Goal: Task Accomplishment & Management: Complete application form

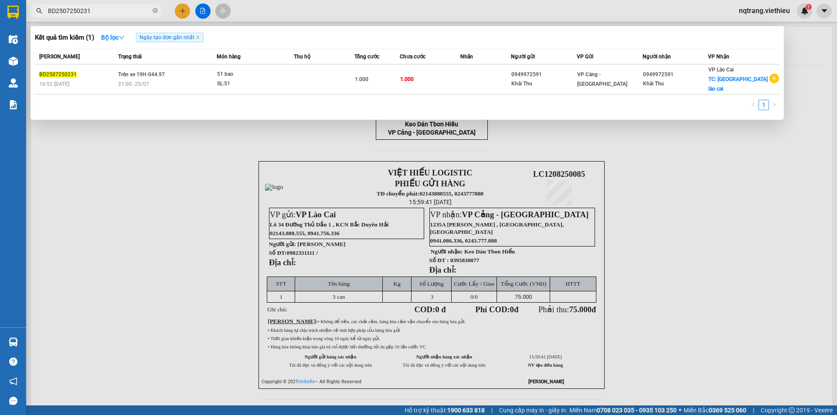
click at [186, 11] on div at bounding box center [418, 207] width 837 height 415
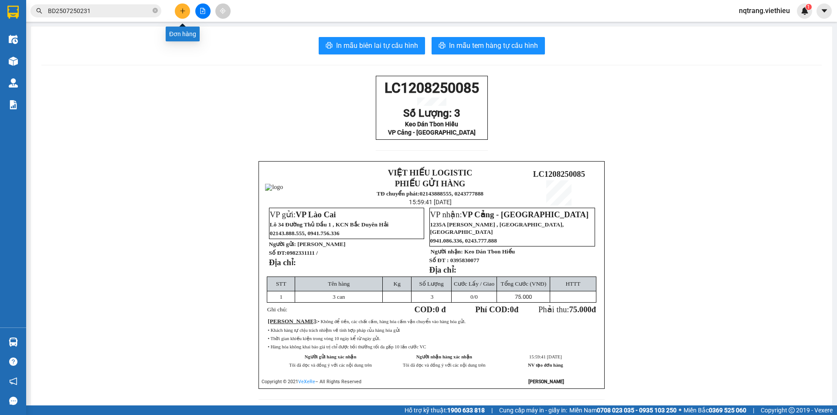
click at [184, 14] on icon "plus" at bounding box center [183, 11] width 6 height 6
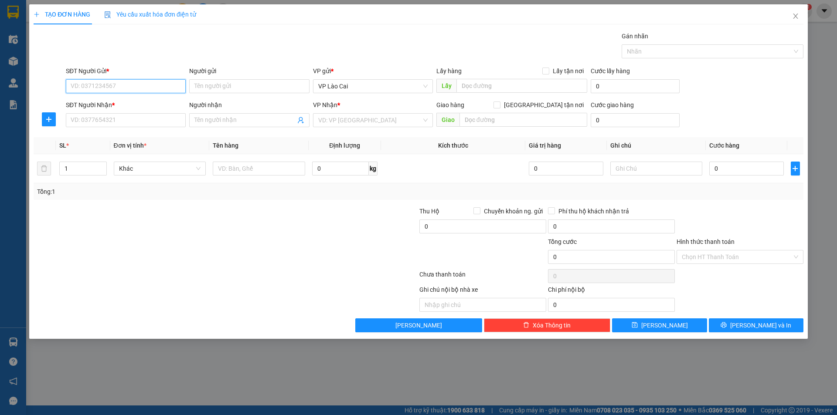
click at [146, 83] on input "SĐT Người Gửi *" at bounding box center [126, 86] width 120 height 14
type input "0376818069"
click at [126, 106] on div "0376818069 - A Ngọc" at bounding box center [125, 104] width 109 height 10
type input "A Ngọc"
type input "0376818069"
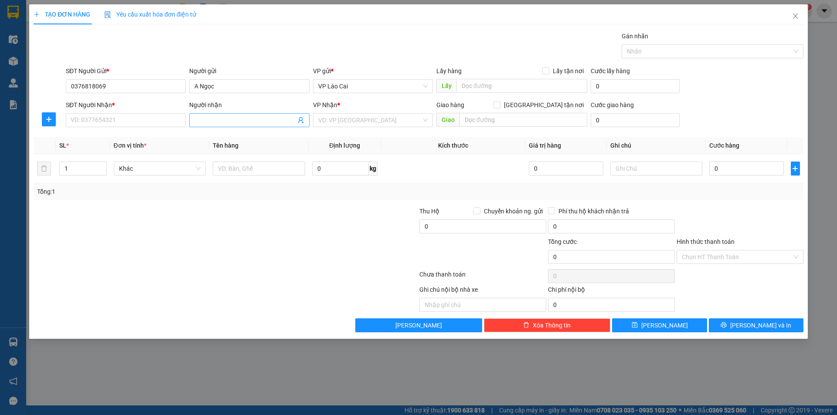
click at [298, 122] on icon "user-add" at bounding box center [300, 120] width 7 height 7
click at [288, 100] on span "0936672610" at bounding box center [283, 98] width 35 height 7
type input "0936672610"
type input "Hiếu HN"
click at [244, 171] on input "text" at bounding box center [259, 169] width 92 height 14
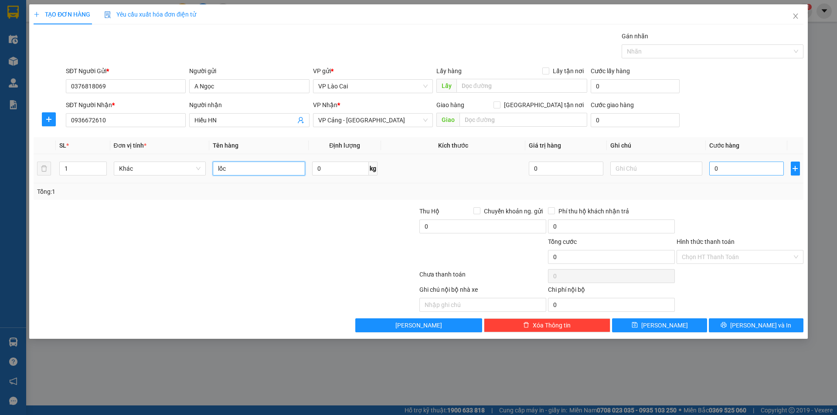
type input "lốc"
click at [751, 172] on input "0" at bounding box center [746, 169] width 74 height 14
type input "2"
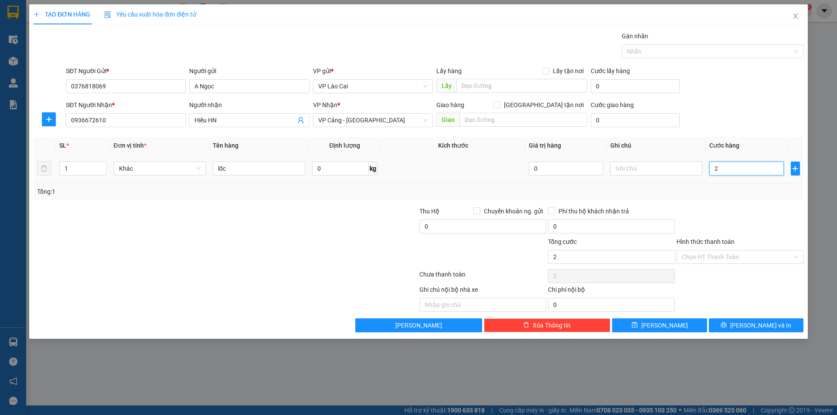
type input "25"
type input "250"
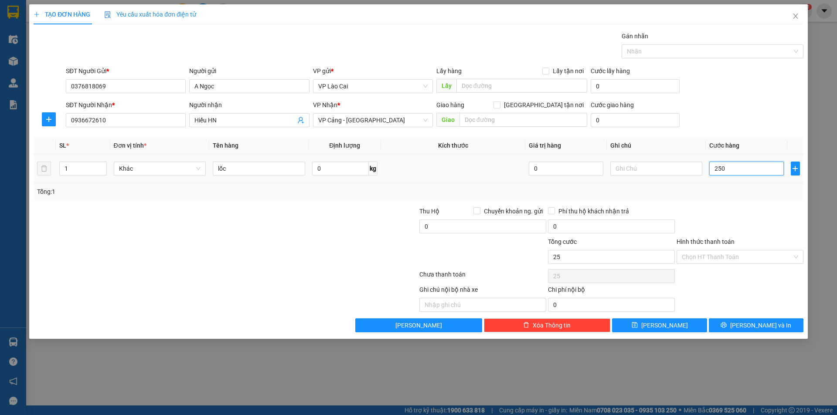
type input "250"
type input "2.500"
type input "25.000"
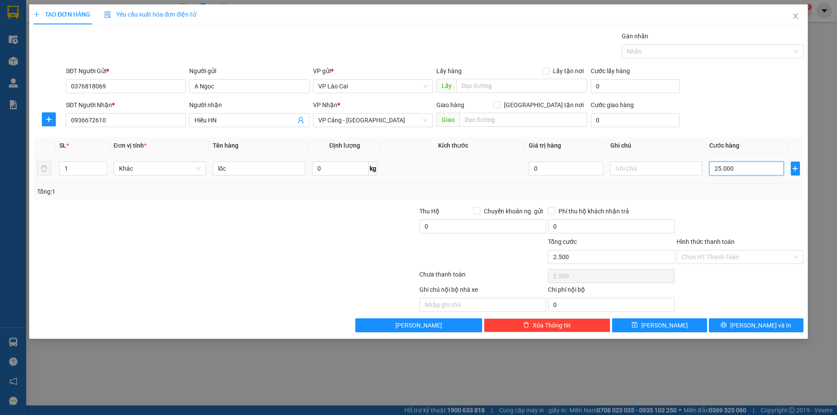
type input "25.000"
type input "250.000"
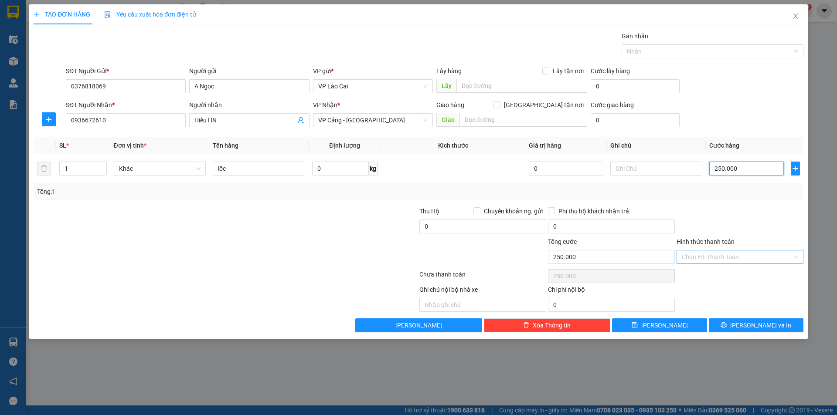
type input "250.000"
click at [703, 260] on input "Hình thức thanh toán" at bounding box center [736, 257] width 110 height 13
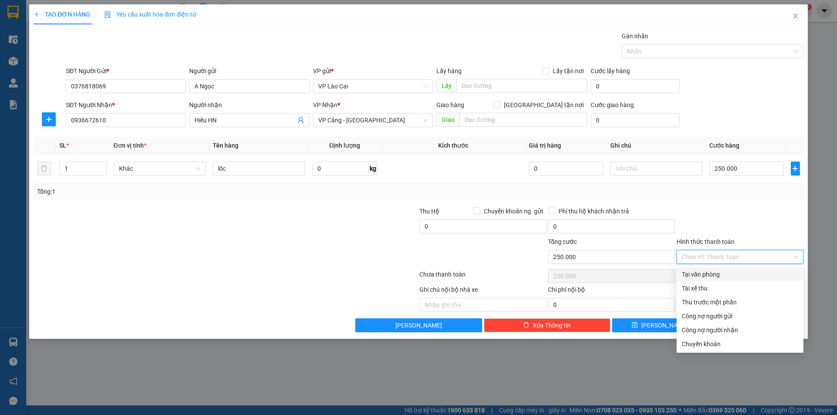
drag, startPoint x: 705, startPoint y: 275, endPoint x: 702, endPoint y: 287, distance: 12.4
click at [705, 275] on div "Tại văn phòng" at bounding box center [739, 275] width 116 height 10
type input "0"
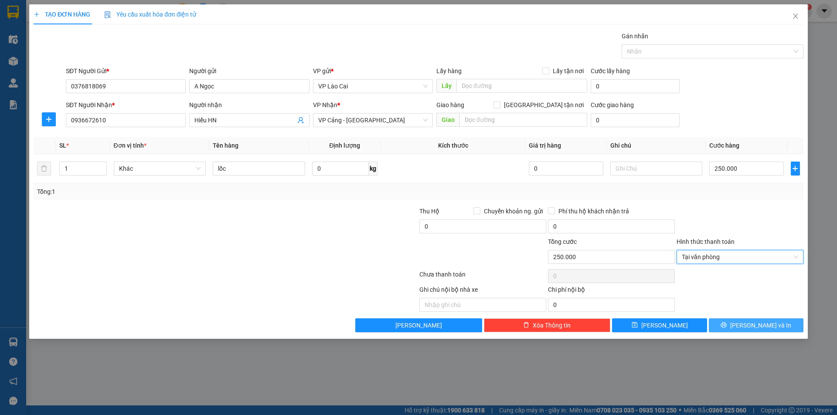
click at [750, 326] on span "[PERSON_NAME] và In" at bounding box center [760, 326] width 61 height 10
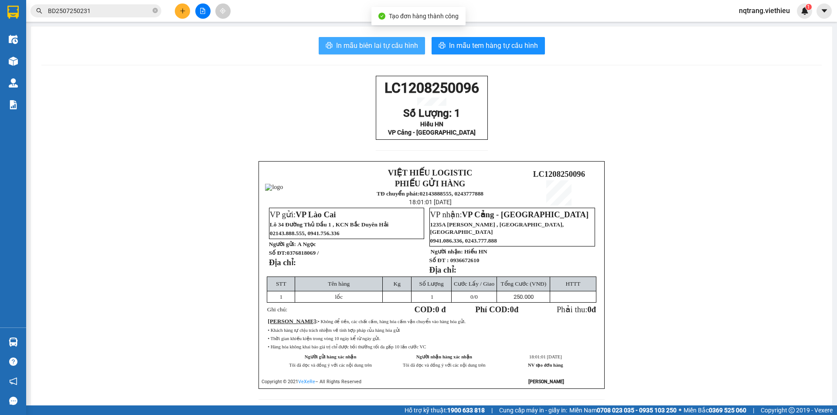
click at [396, 47] on span "In mẫu biên lai tự cấu hình" at bounding box center [377, 45] width 82 height 11
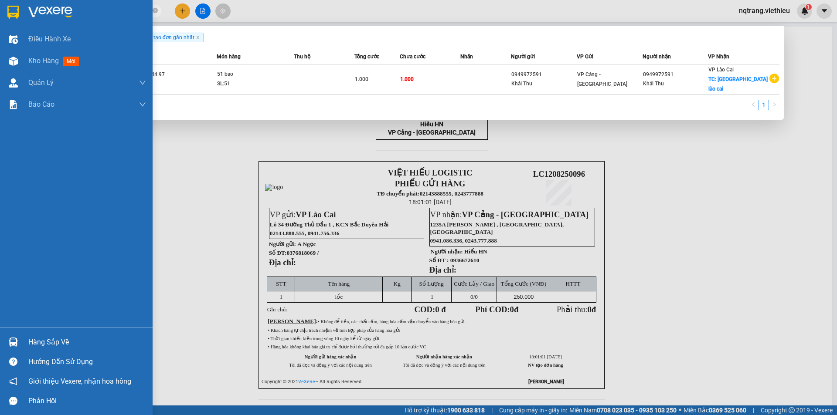
drag, startPoint x: 119, startPoint y: 9, endPoint x: 14, endPoint y: 16, distance: 105.2
click at [12, 17] on section "Kết quả tìm kiếm ( 1 ) Bộ lọc Ngày tạo đơn gần nhất Mã ĐH Trạng thái Món hàng T…" at bounding box center [418, 207] width 837 height 415
paste input "0708250210"
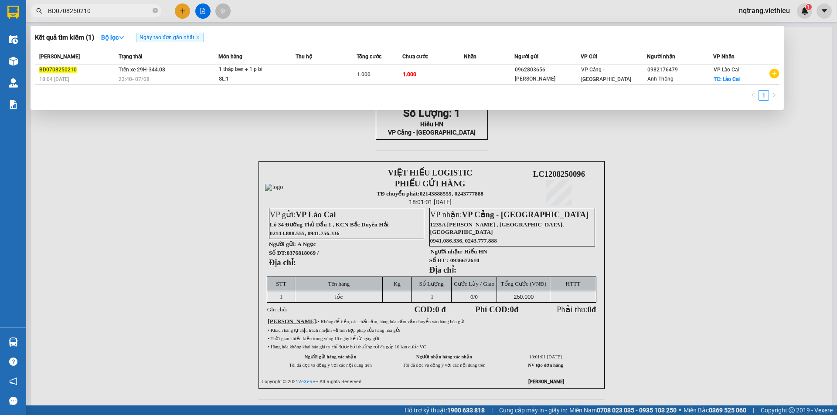
type input "BD0708250210"
